Goal: Information Seeking & Learning: Learn about a topic

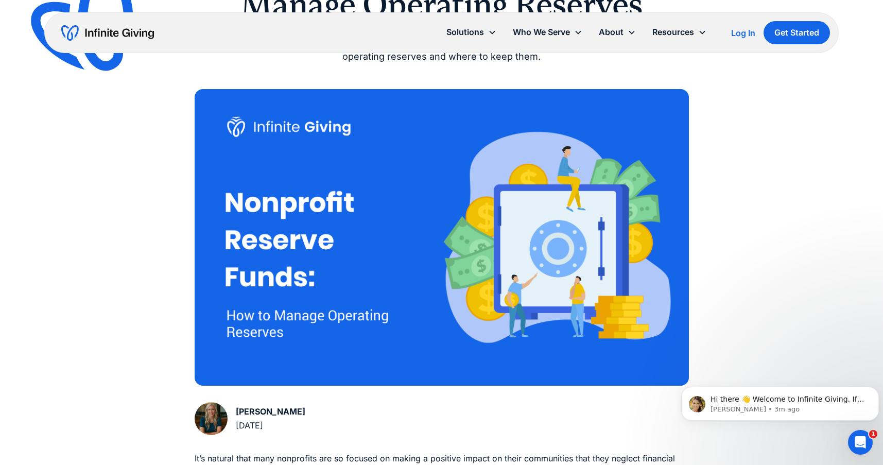
scroll to position [155, 0]
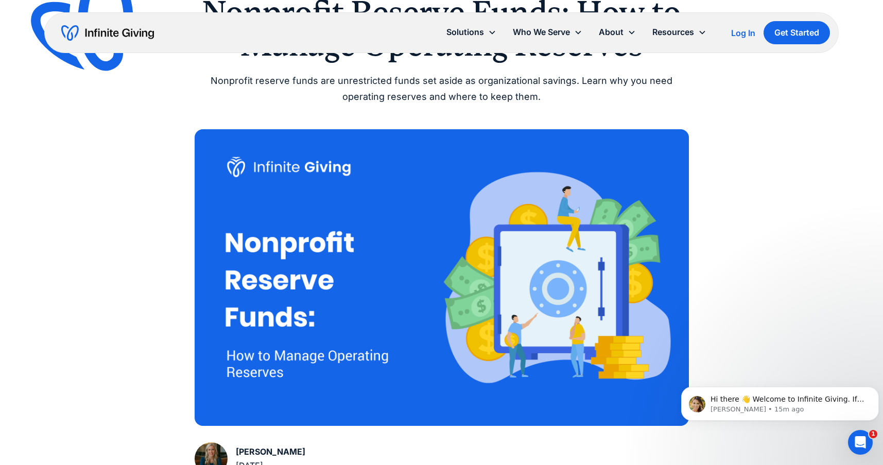
scroll to position [206, 0]
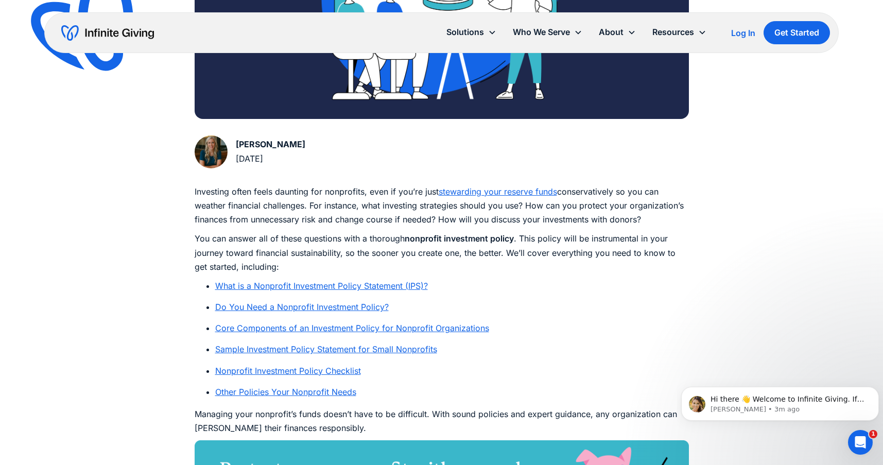
scroll to position [464, 0]
